Goal: Check status: Check status

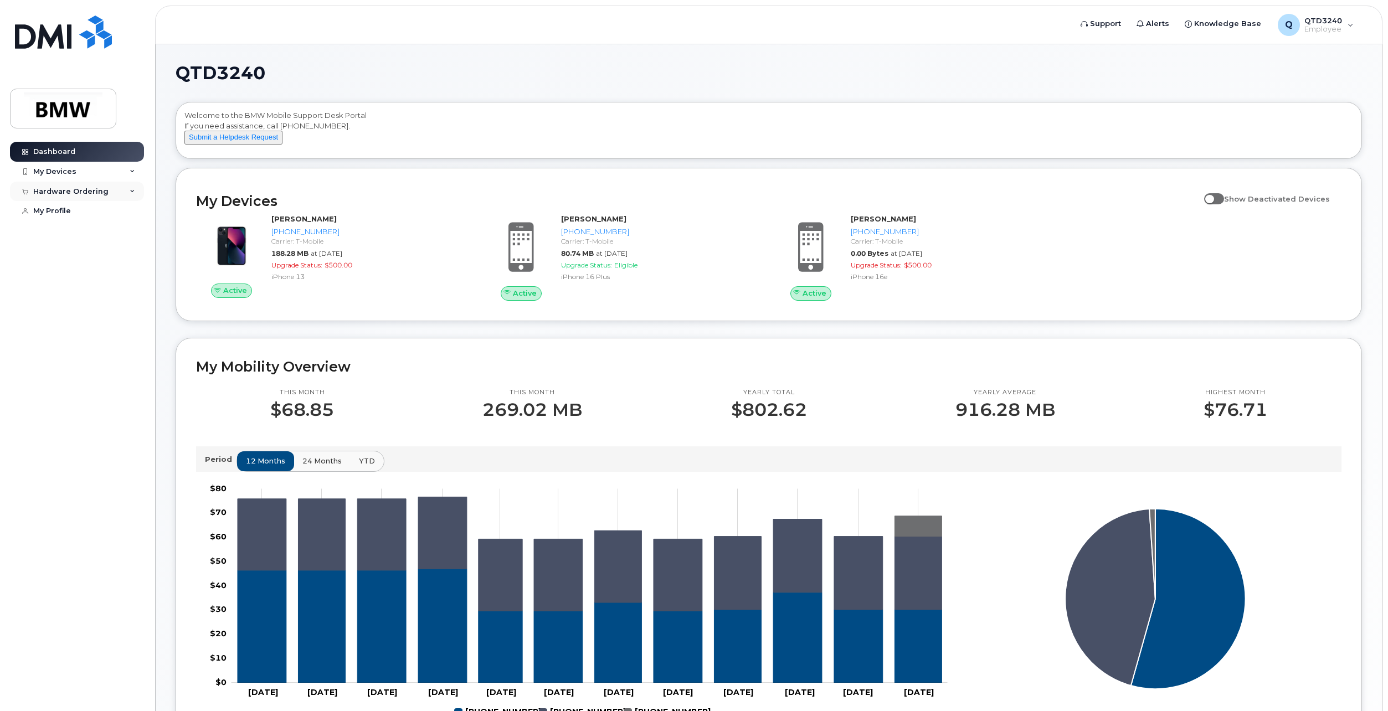
click at [134, 191] on icon at bounding box center [133, 192] width 6 height 6
click at [71, 213] on div "My Orders" at bounding box center [58, 212] width 40 height 10
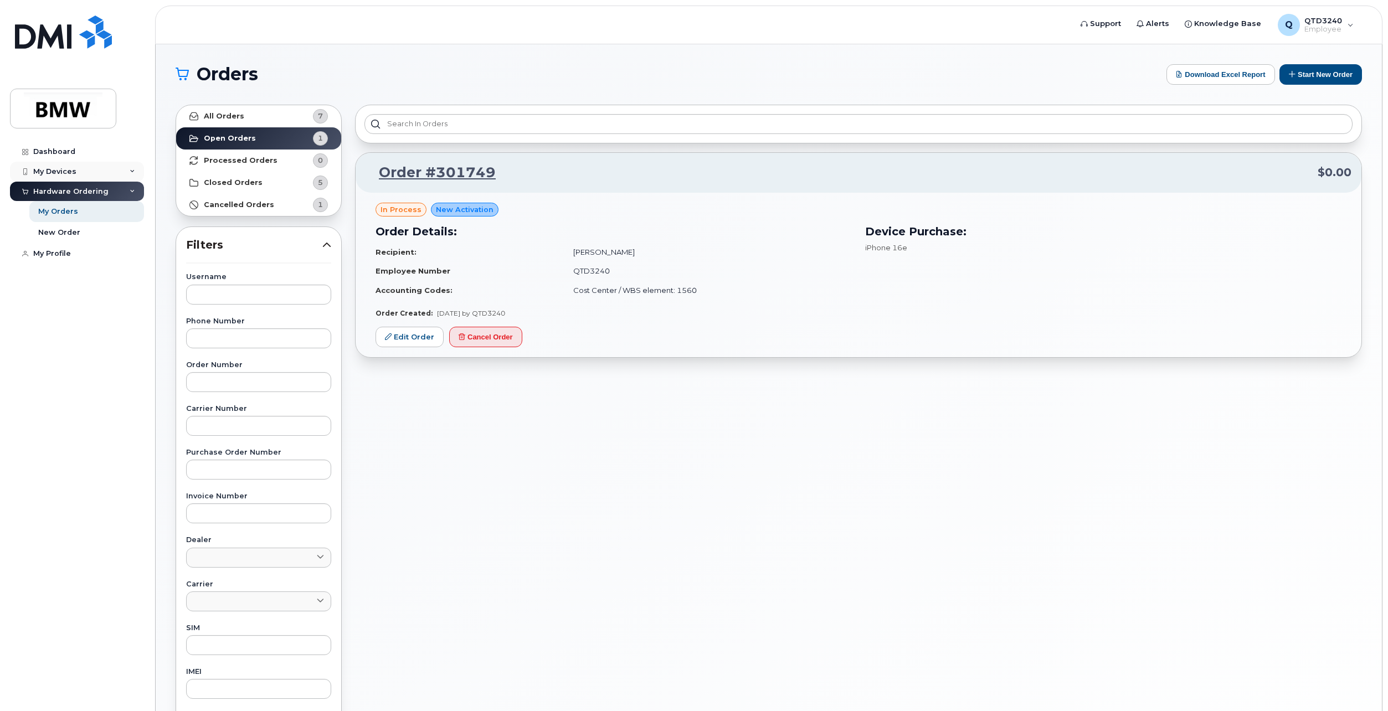
click at [133, 170] on icon at bounding box center [133, 172] width 6 height 6
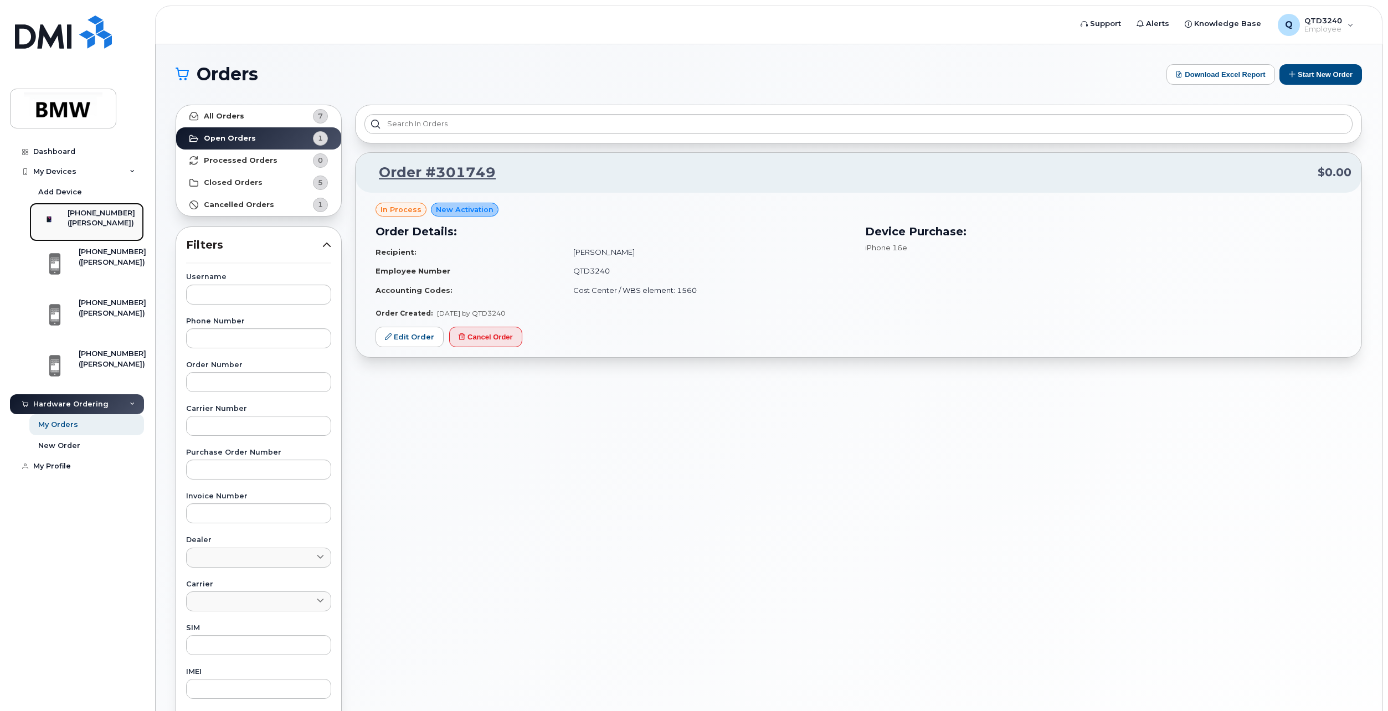
click at [88, 228] on div "([PERSON_NAME])" at bounding box center [102, 223] width 68 height 10
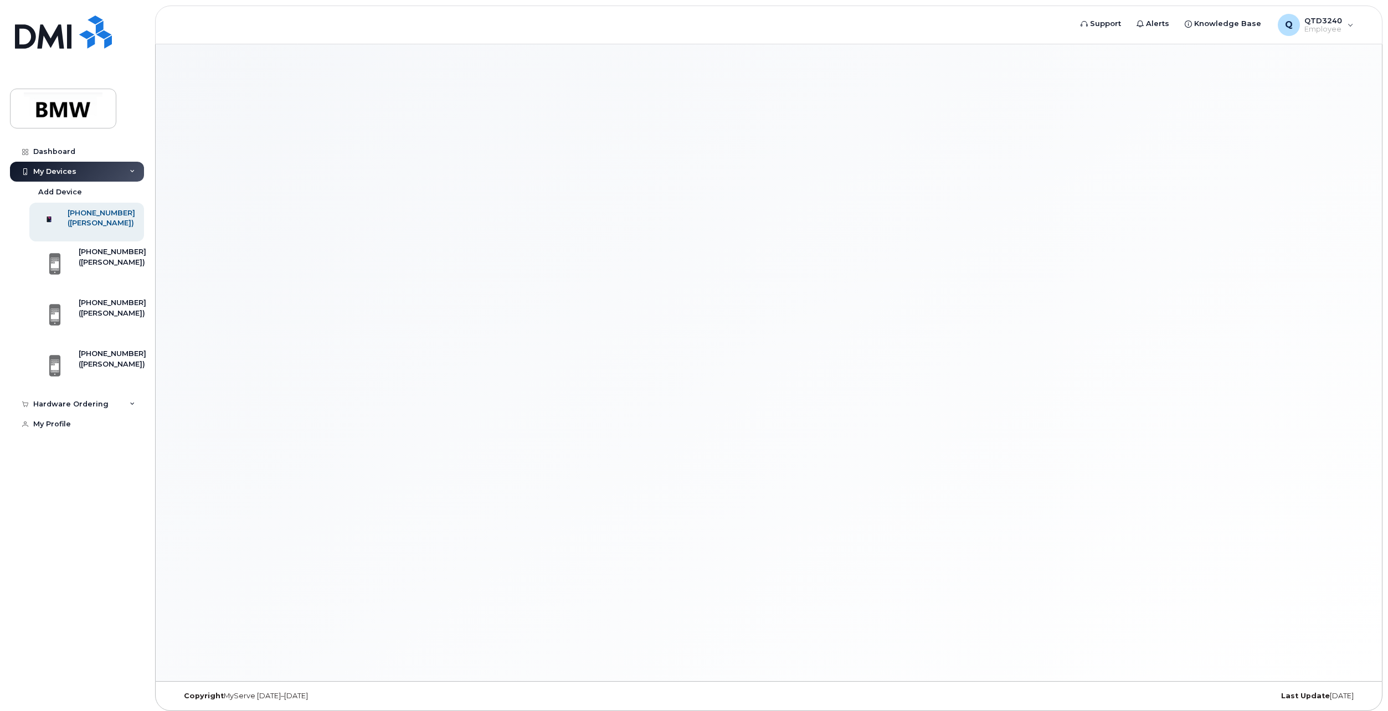
click at [91, 212] on div "[PHONE_NUMBER]" at bounding box center [102, 213] width 68 height 10
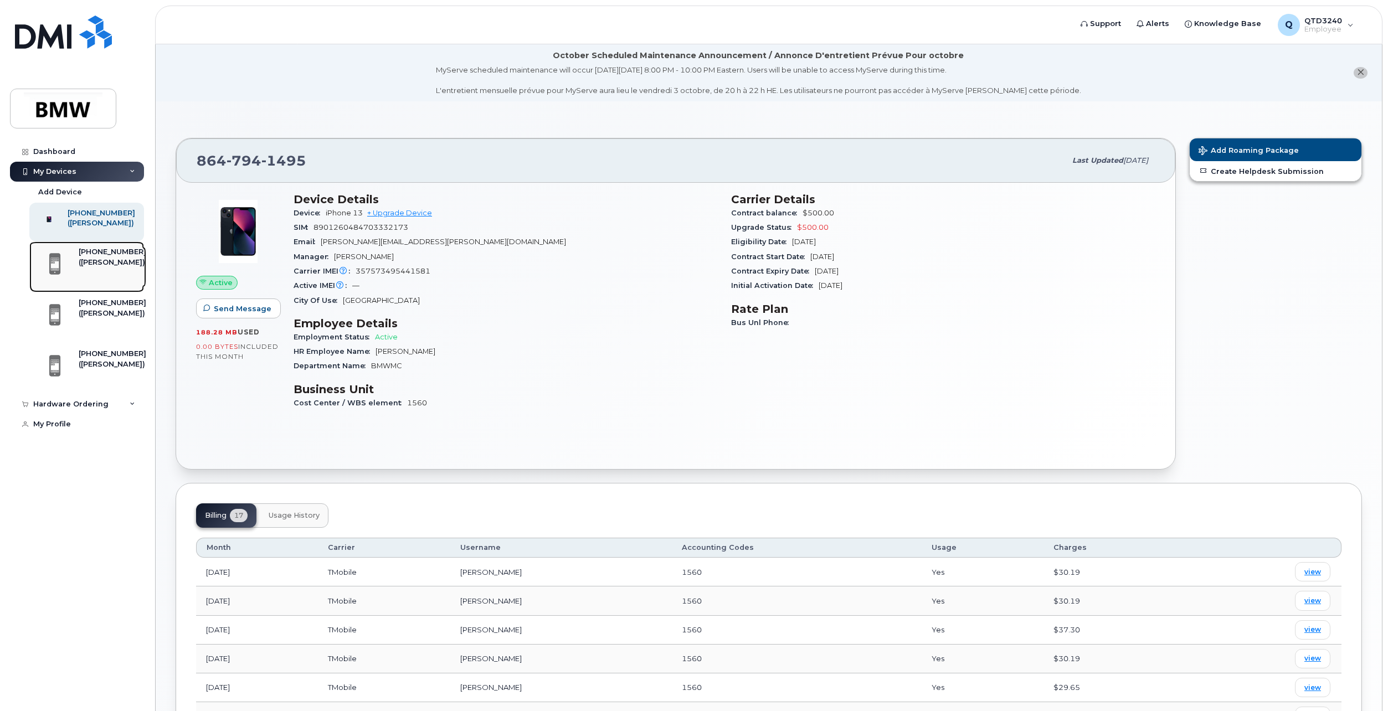
click at [88, 268] on div "([PERSON_NAME])" at bounding box center [113, 263] width 68 height 10
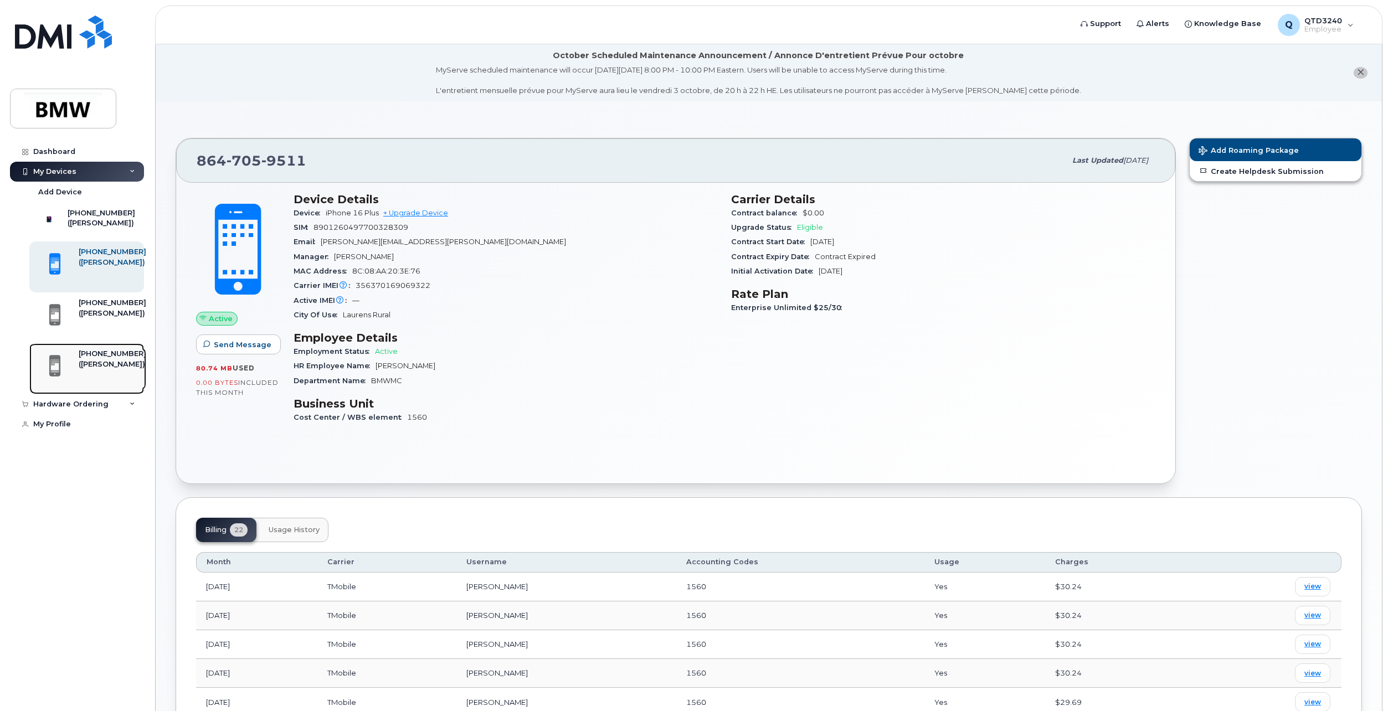
click at [105, 359] on div "[PHONE_NUMBER]" at bounding box center [113, 354] width 68 height 10
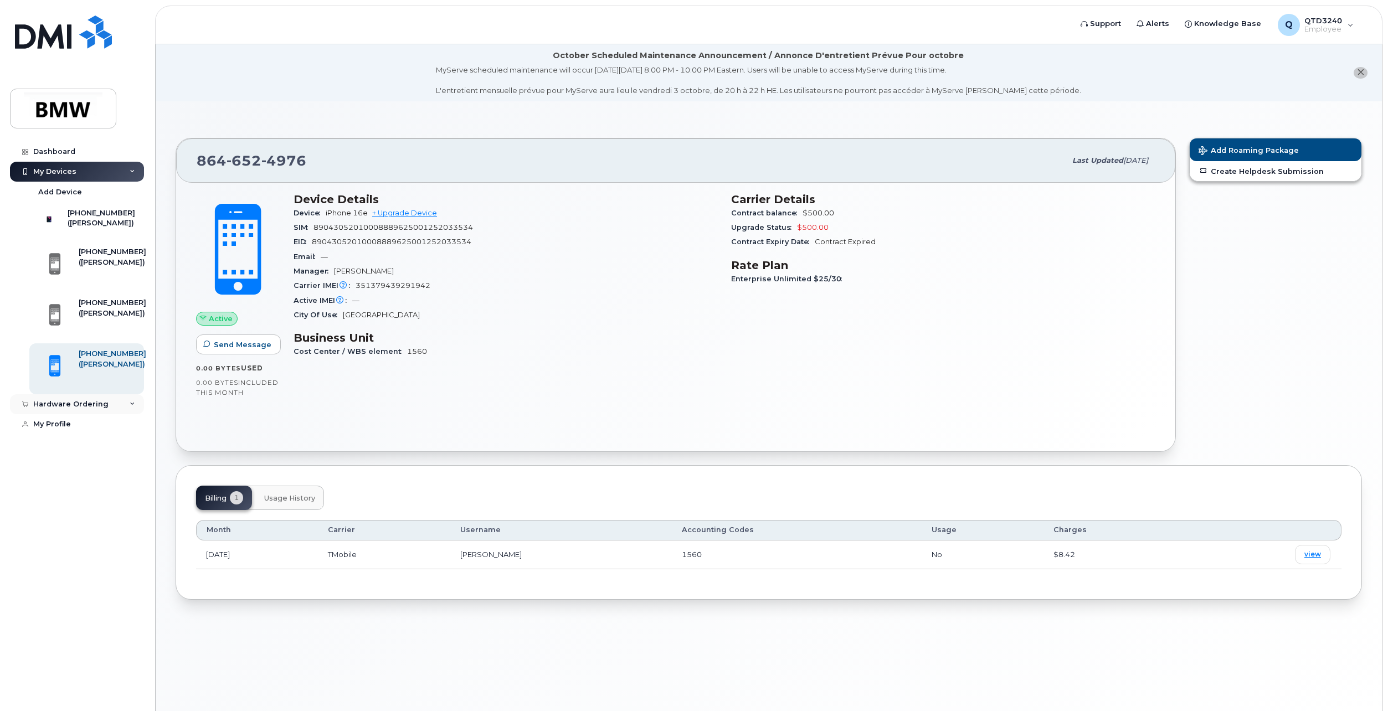
click at [132, 407] on icon at bounding box center [133, 405] width 6 height 6
click at [90, 432] on link "My Orders" at bounding box center [86, 424] width 115 height 21
